Goal: Information Seeking & Learning: Learn about a topic

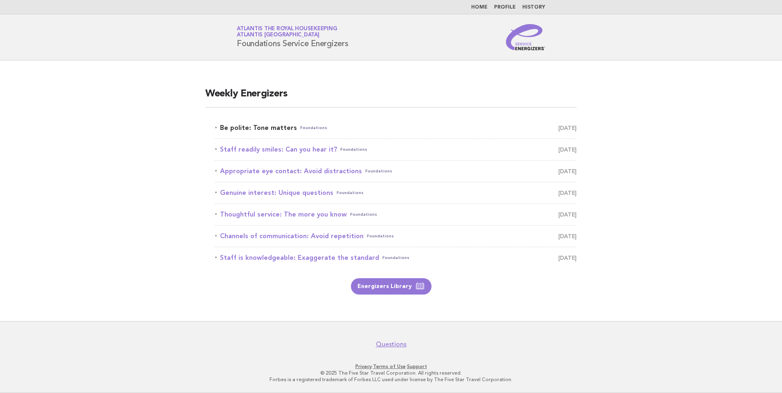
click at [278, 128] on link "Be polite: Tone matters Foundations September 20" at bounding box center [395, 127] width 361 height 11
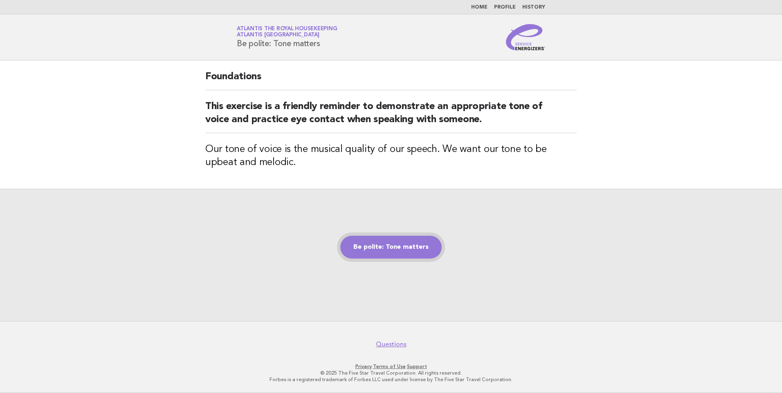
click at [402, 240] on link "Be polite: Tone matters" at bounding box center [390, 247] width 101 height 23
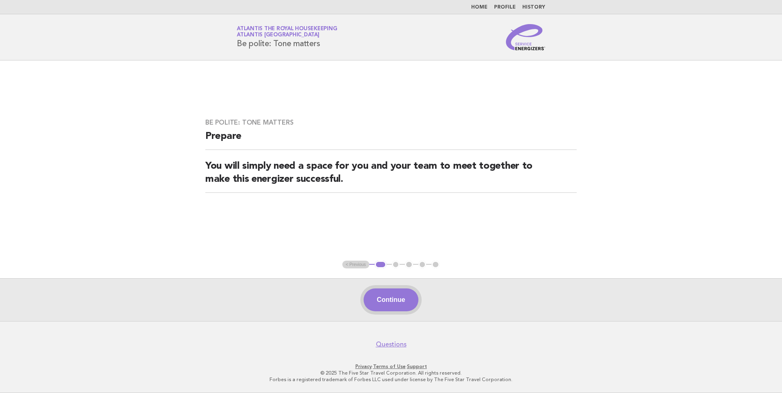
click at [377, 300] on button "Continue" at bounding box center [390, 300] width 54 height 23
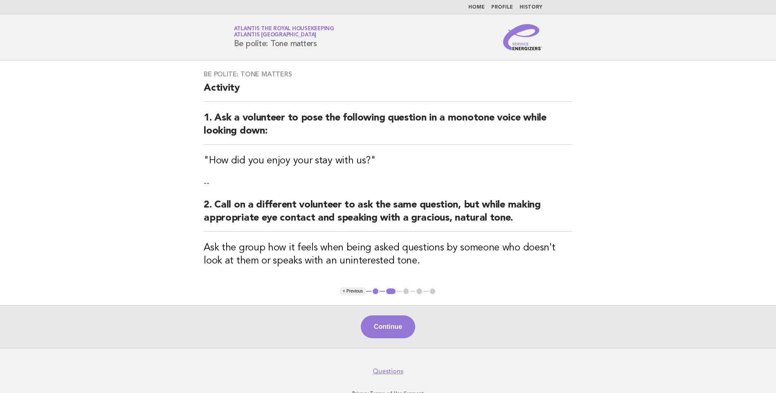
click at [378, 321] on button "Continue" at bounding box center [388, 327] width 54 height 23
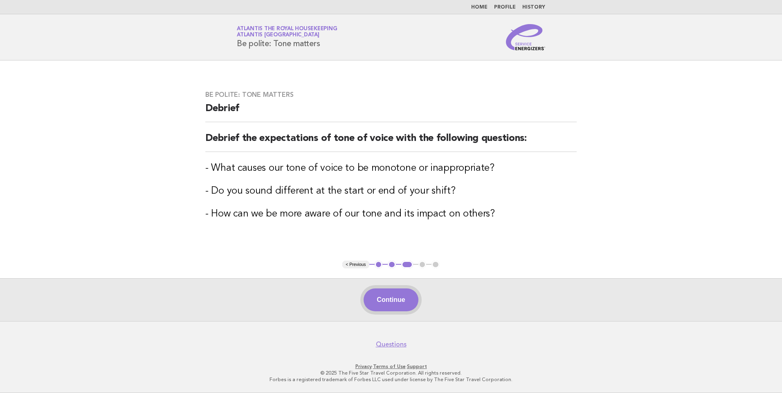
click at [391, 301] on button "Continue" at bounding box center [390, 300] width 54 height 23
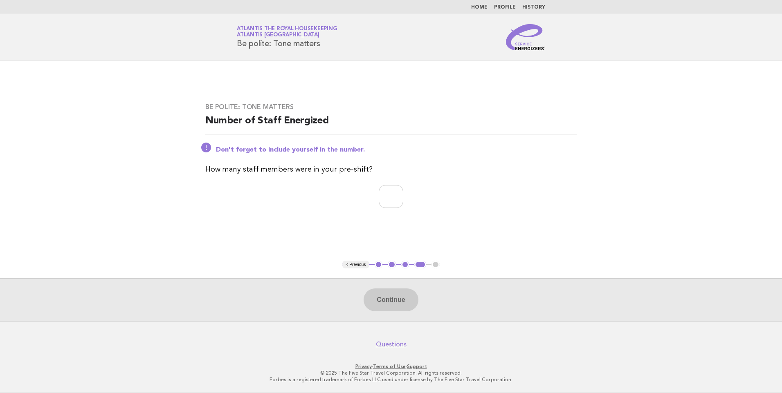
drag, startPoint x: 325, startPoint y: 43, endPoint x: 233, endPoint y: 45, distance: 91.6
click at [233, 45] on div "Service Energizers Atlantis the Royal Housekeeping Atlantis Dubai Be polite: To…" at bounding box center [390, 37] width 331 height 26
copy h1 "Be polite: Tone matters"
